Goal: Task Accomplishment & Management: Manage account settings

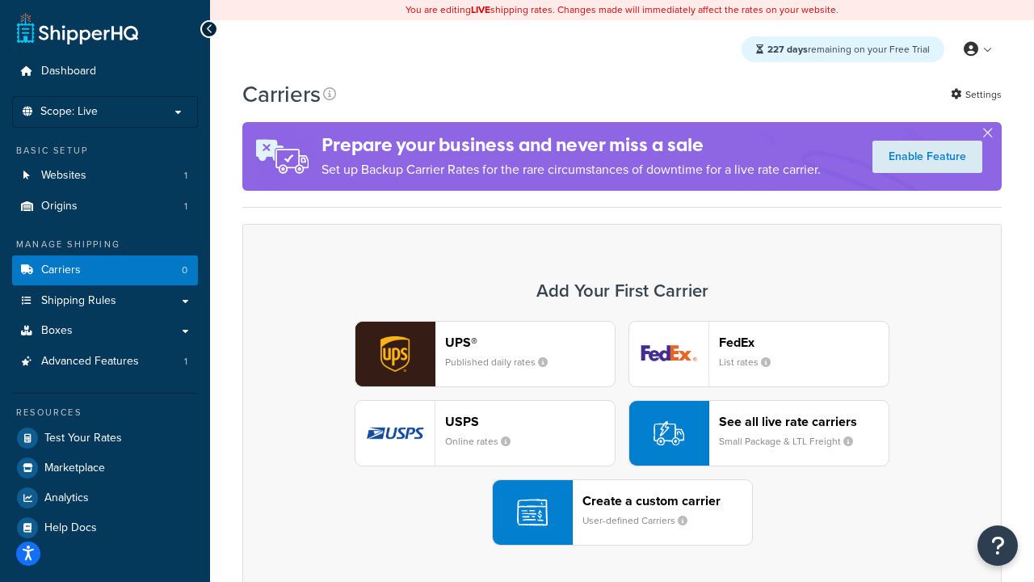
click at [622, 433] on div "UPS® Published daily rates FedEx List rates USPS Online rates See all live rate…" at bounding box center [622, 433] width 726 height 225
click at [804, 342] on header "FedEx" at bounding box center [804, 342] width 170 height 15
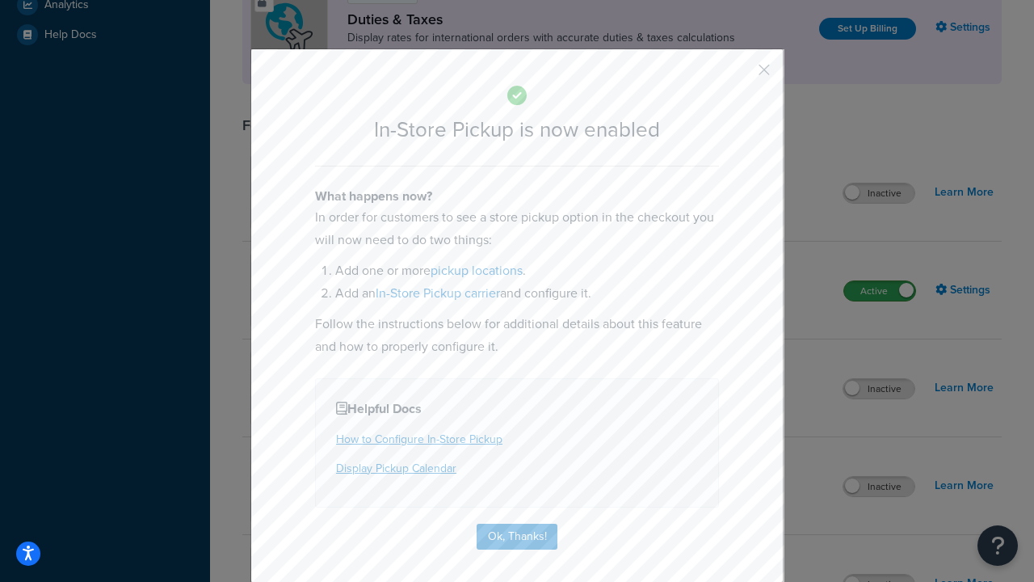
scroll to position [554, 0]
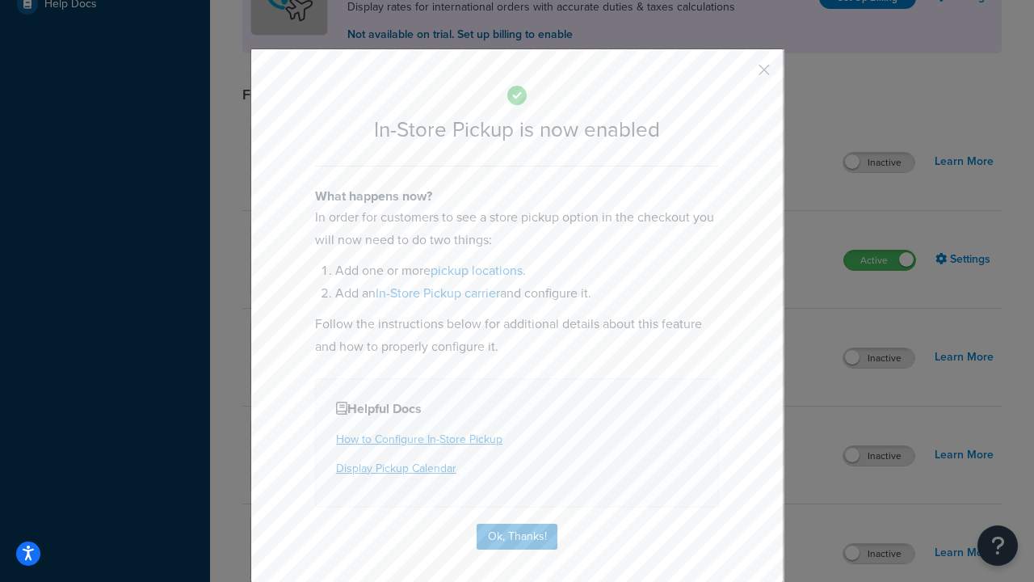
click at [740, 75] on button "button" at bounding box center [741, 76] width 4 height 4
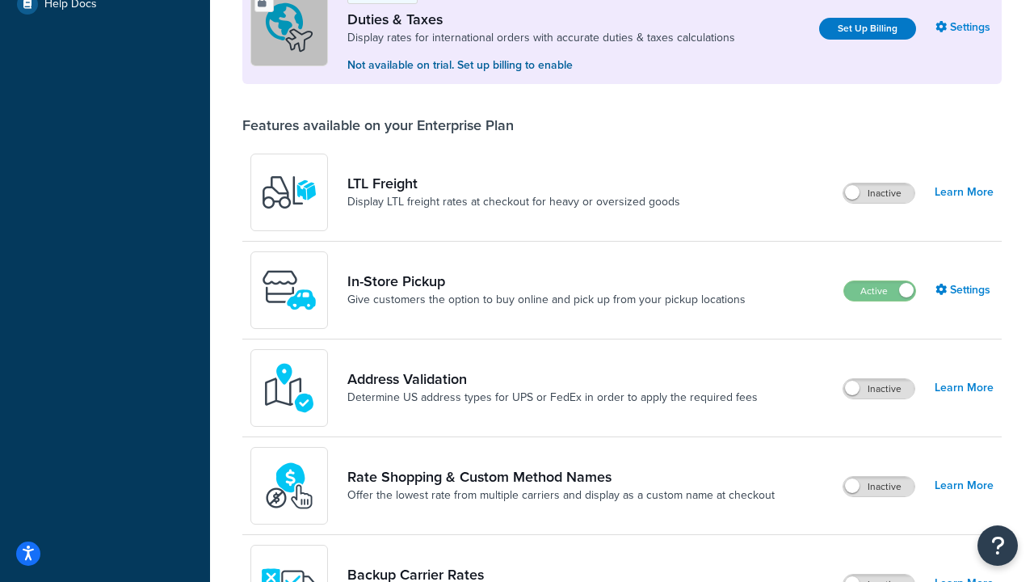
scroll to position [493, 0]
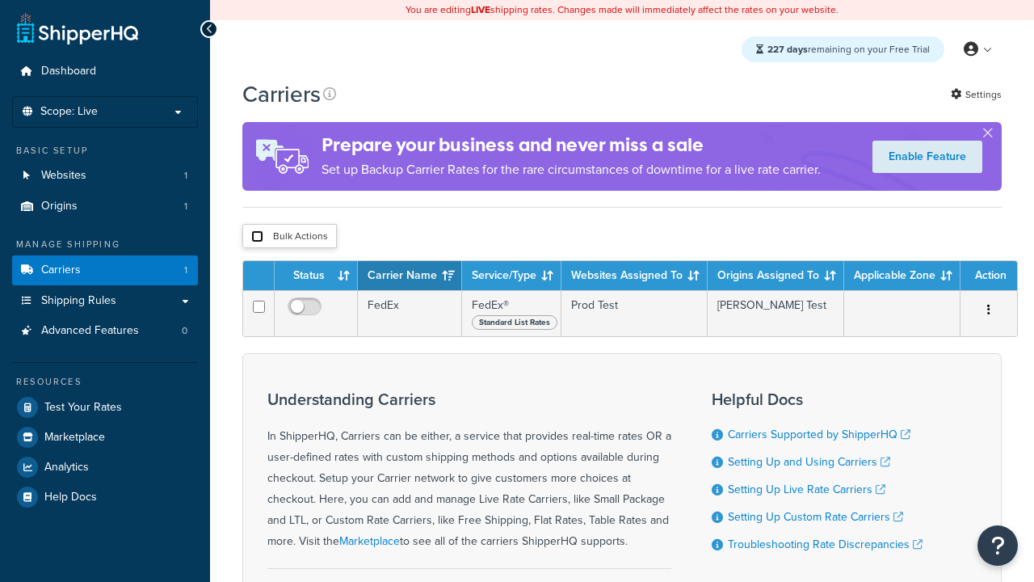
click at [257, 238] on input "checkbox" at bounding box center [257, 236] width 12 height 12
checkbox input "true"
click at [0, 0] on button "Delete" at bounding box center [0, 0] width 0 height 0
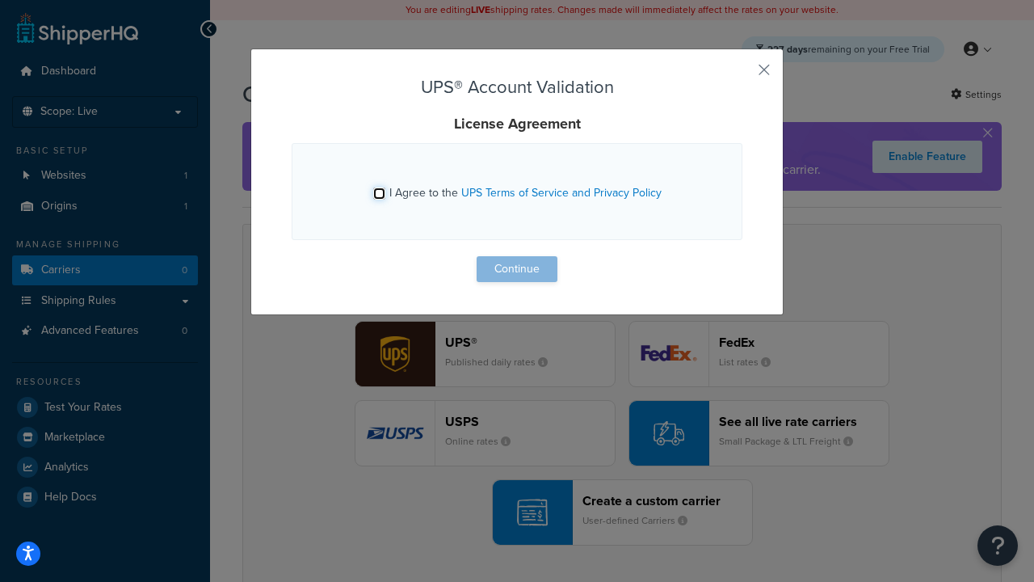
click at [379, 193] on input "I Agree to the UPS Terms of Service and Privacy Policy" at bounding box center [379, 193] width 12 height 12
checkbox input "true"
click at [517, 269] on button "Continue" at bounding box center [517, 269] width 81 height 26
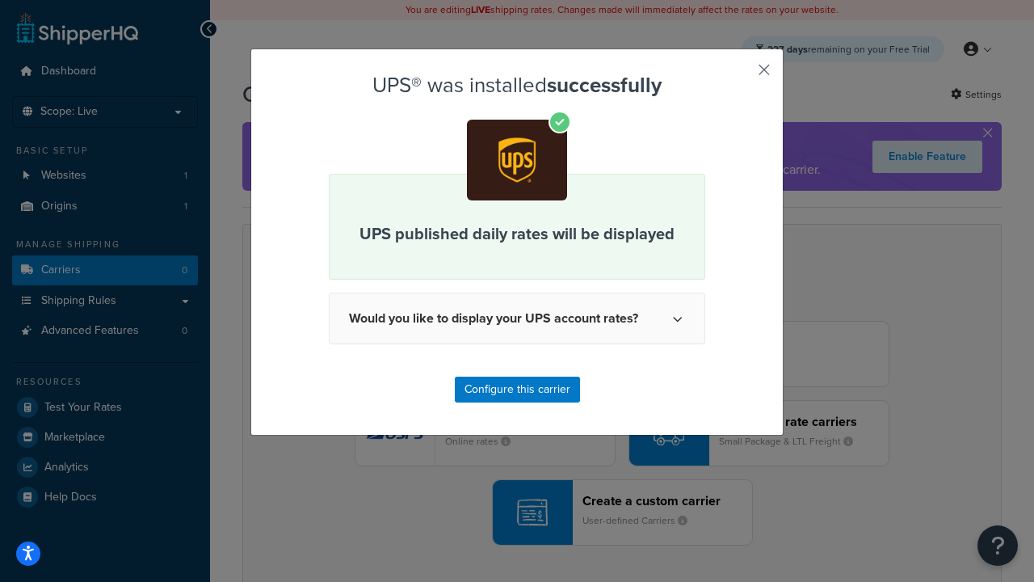
click at [740, 75] on button "button" at bounding box center [741, 76] width 4 height 4
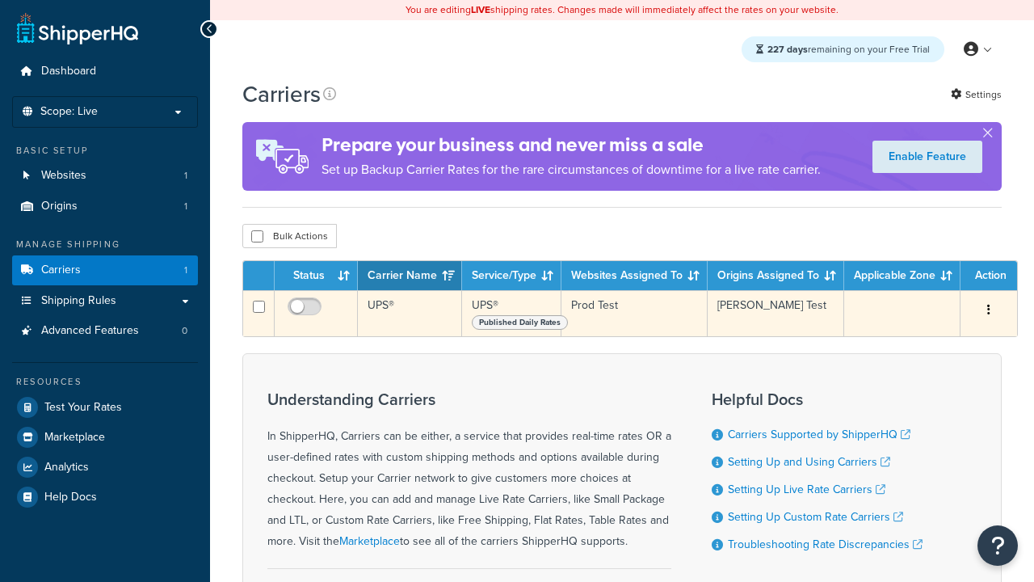
click at [989, 311] on icon "button" at bounding box center [988, 309] width 3 height 11
click at [0, 0] on link "Edit" at bounding box center [0, 0] width 0 height 0
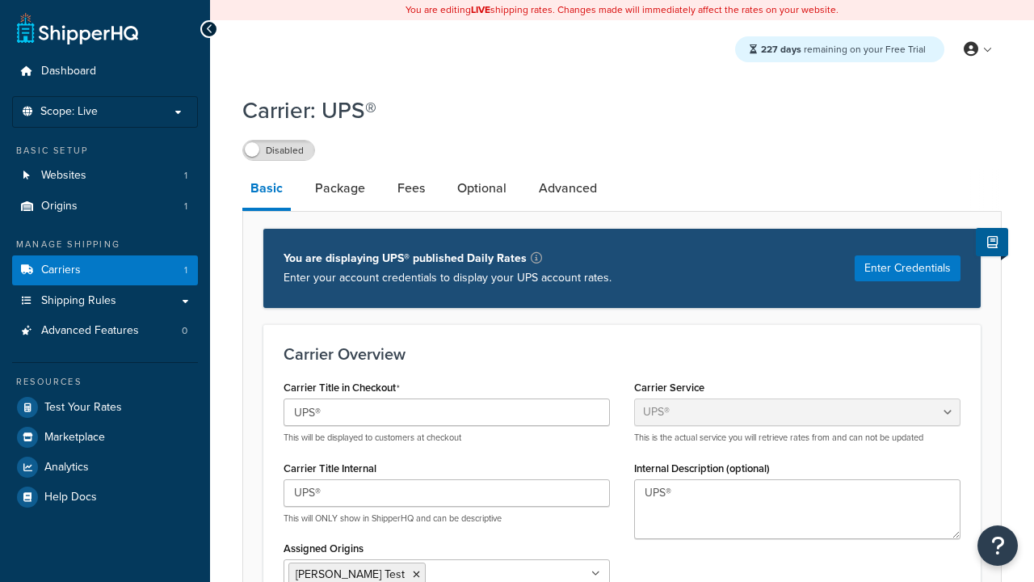
select select "ups"
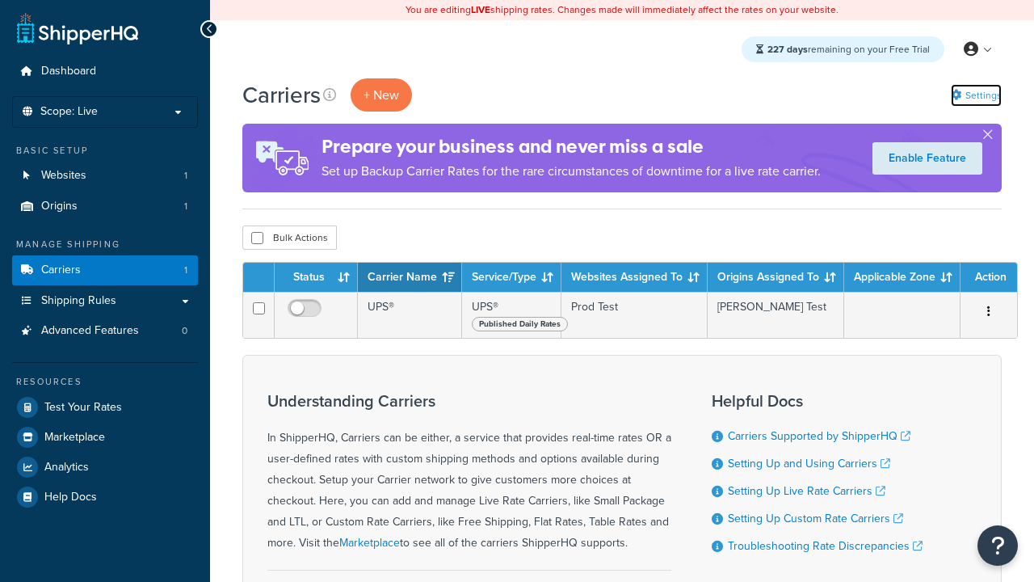
click at [975, 95] on link "Settings" at bounding box center [976, 95] width 51 height 23
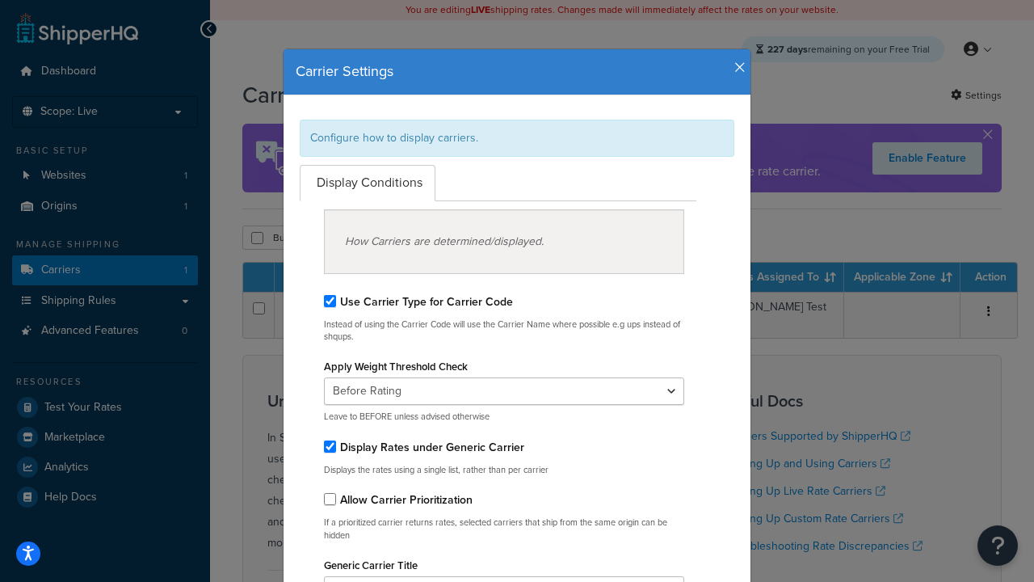
click at [517, 137] on div "Configure how to display carriers." at bounding box center [517, 138] width 435 height 37
click at [330, 301] on input "Use Carrier Type for Carrier Code" at bounding box center [330, 301] width 12 height 12
checkbox input "false"
click at [330, 446] on input "Display Rates under Generic Carrier" at bounding box center [330, 446] width 12 height 12
checkbox input "false"
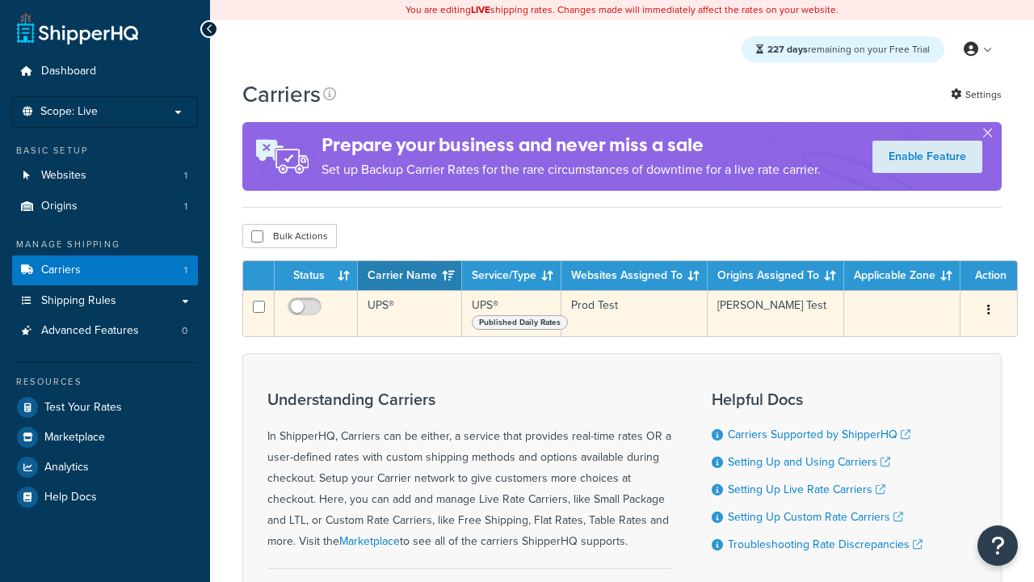
click at [989, 311] on icon "button" at bounding box center [988, 309] width 3 height 11
click at [0, 0] on link "Edit" at bounding box center [0, 0] width 0 height 0
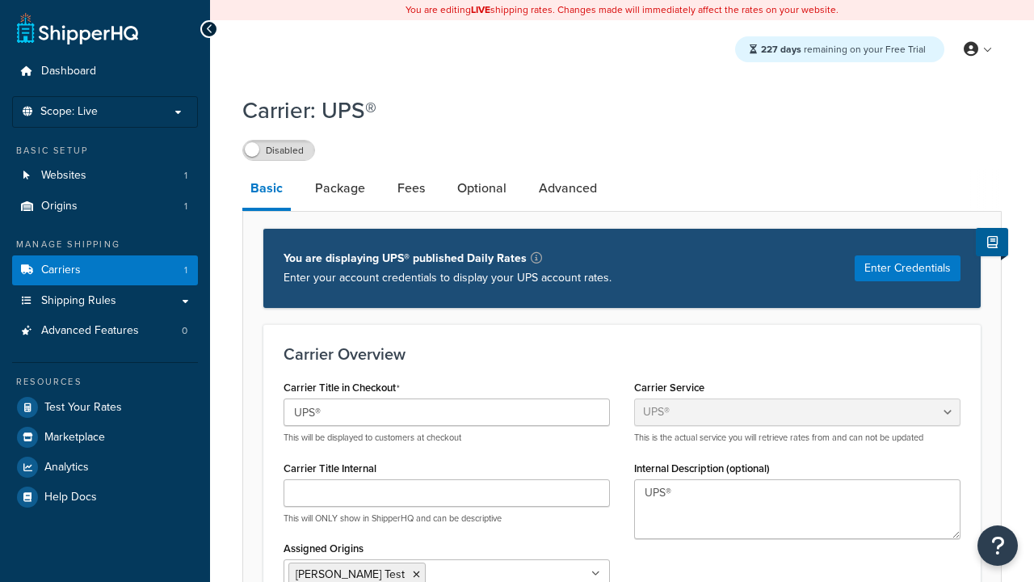
select select "ups"
type input "UPS Live Rates Carrier"
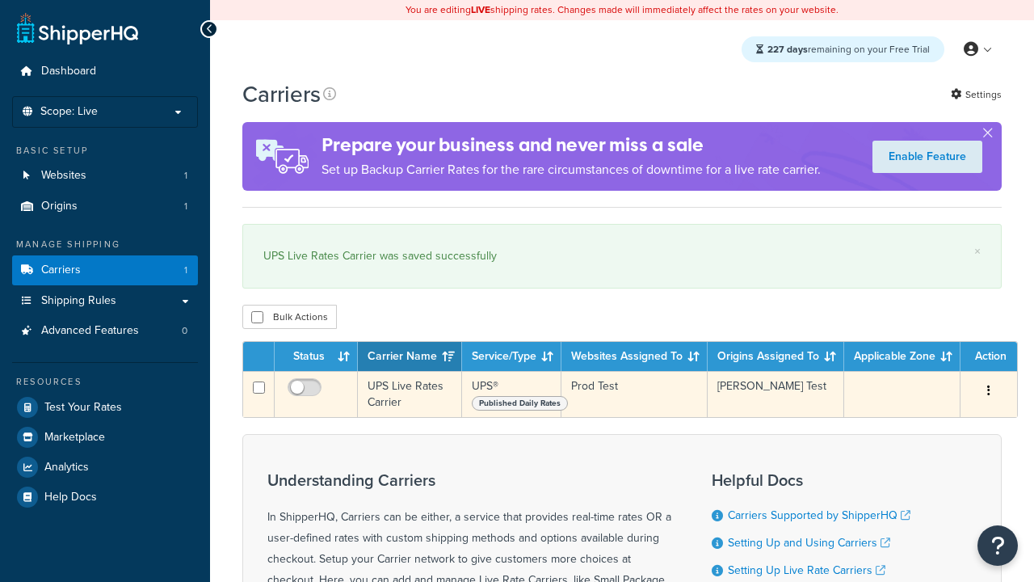
click at [989, 393] on icon "button" at bounding box center [988, 390] width 3 height 11
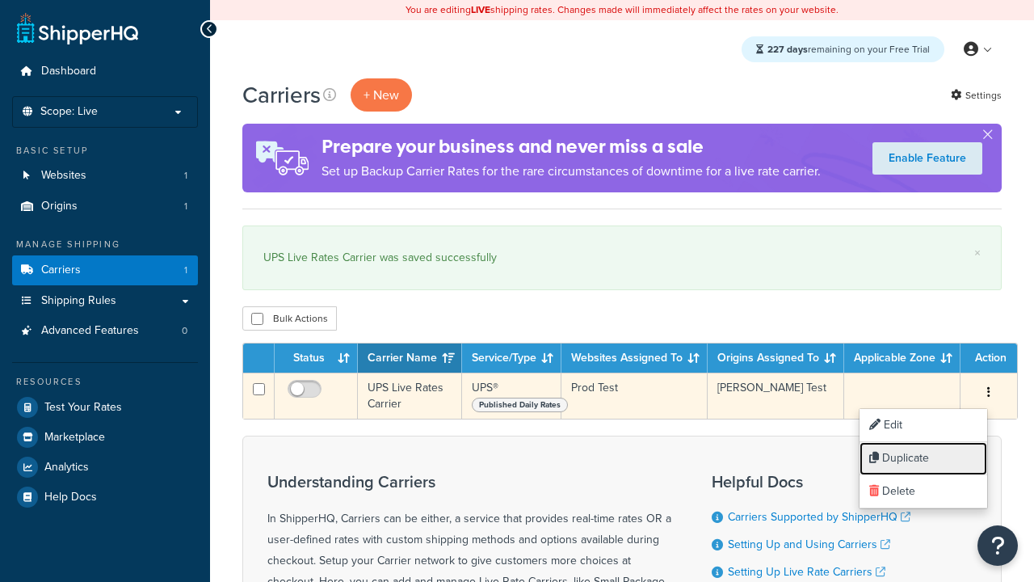
click at [924, 458] on link "Duplicate" at bounding box center [924, 458] width 128 height 33
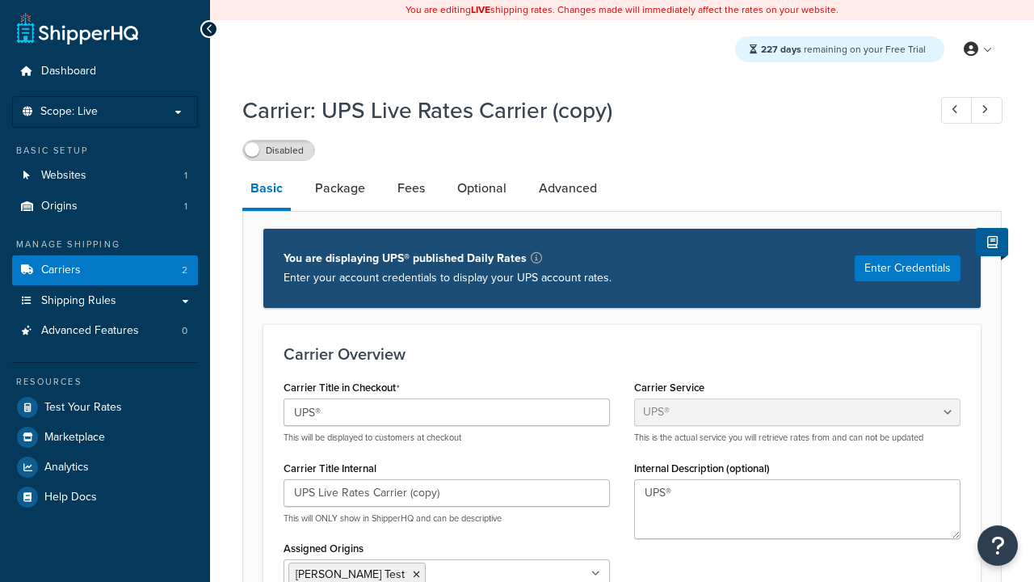
select select "ups"
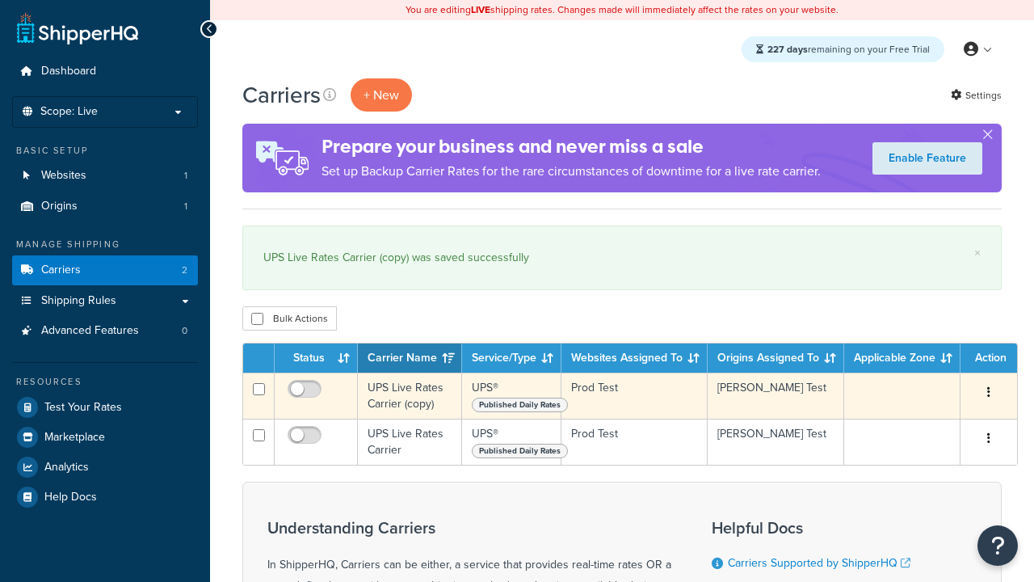
click at [989, 393] on icon "button" at bounding box center [988, 391] width 3 height 11
click at [0, 0] on link "Delete" at bounding box center [0, 0] width 0 height 0
